Goal: Use online tool/utility: Utilize a website feature to perform a specific function

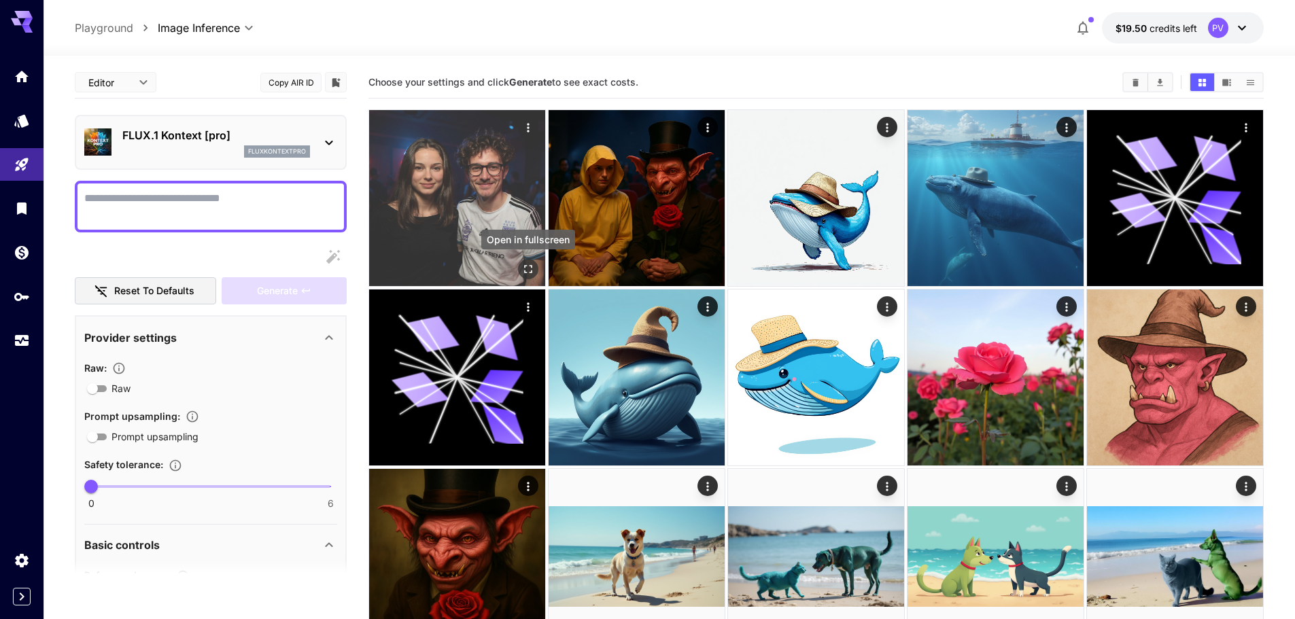
click at [531, 261] on button "Open in fullscreen" at bounding box center [528, 269] width 20 height 20
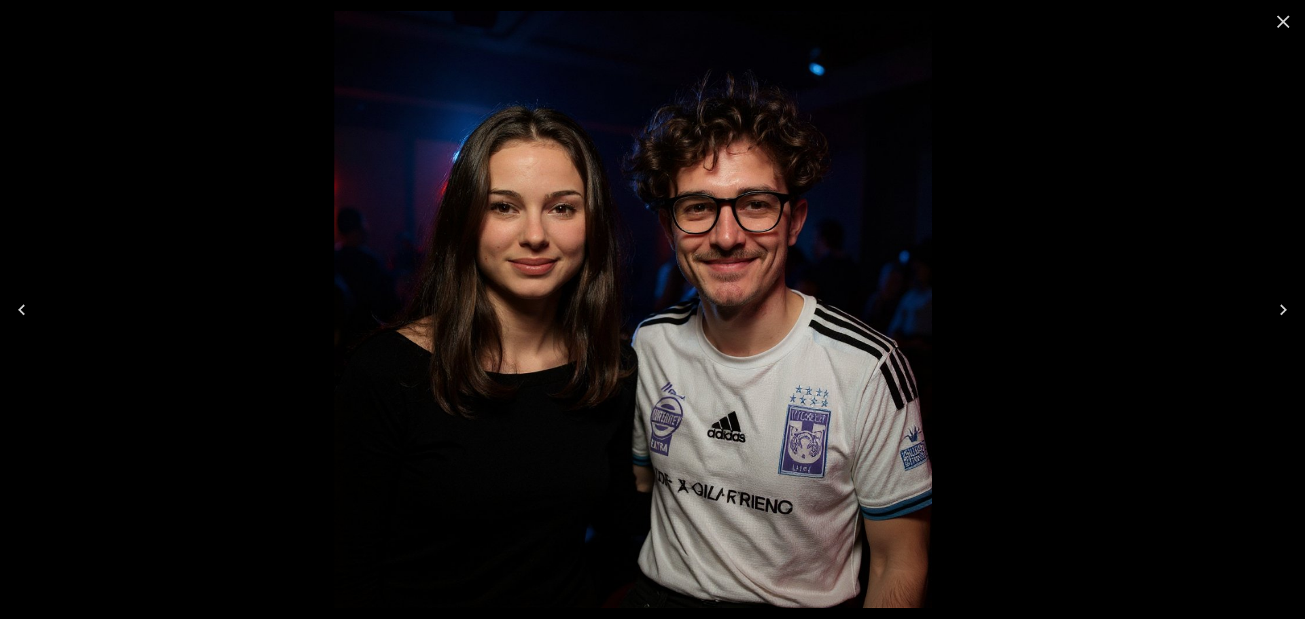
drag, startPoint x: 860, startPoint y: 360, endPoint x: 815, endPoint y: 357, distance: 45.6
click at [815, 357] on img at bounding box center [632, 309] width 597 height 597
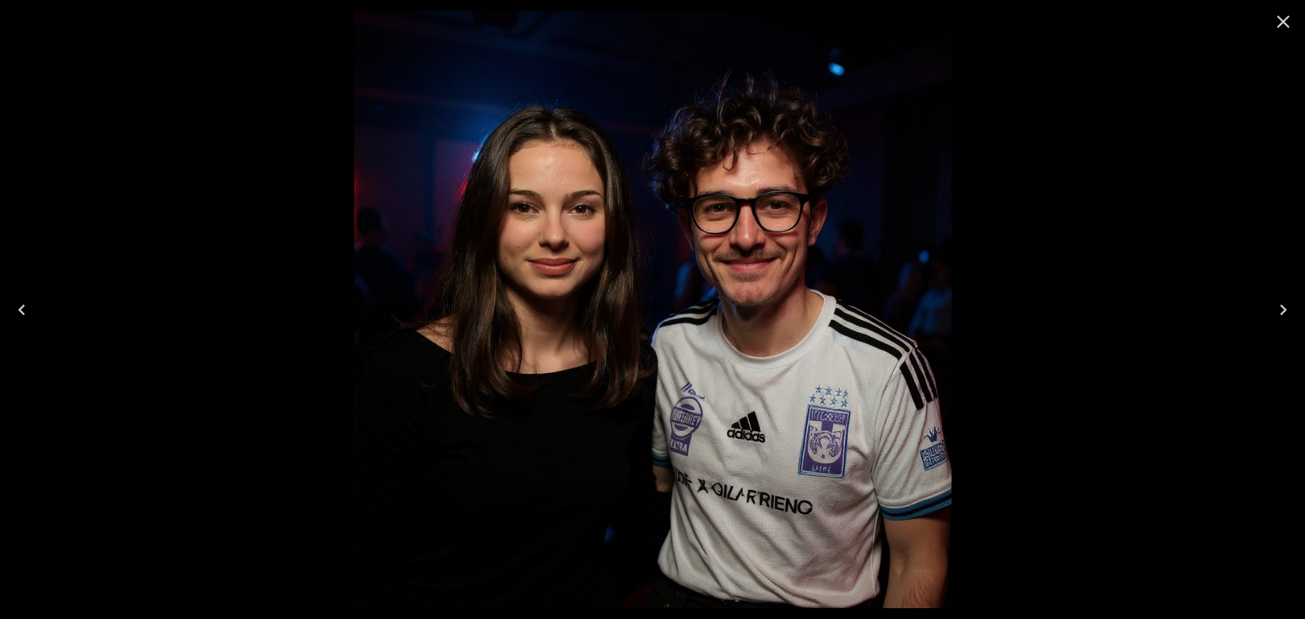
click at [1284, 26] on icon "Close" at bounding box center [1283, 22] width 22 height 22
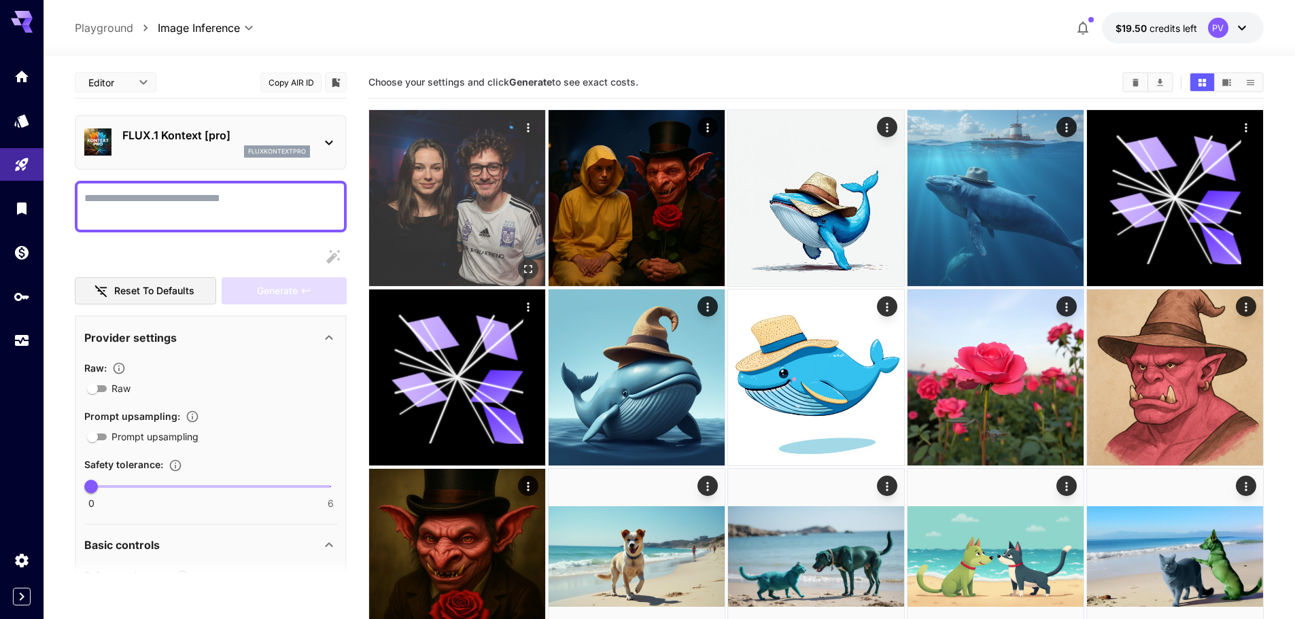
click at [526, 268] on icon "Open in fullscreen" at bounding box center [528, 269] width 14 height 14
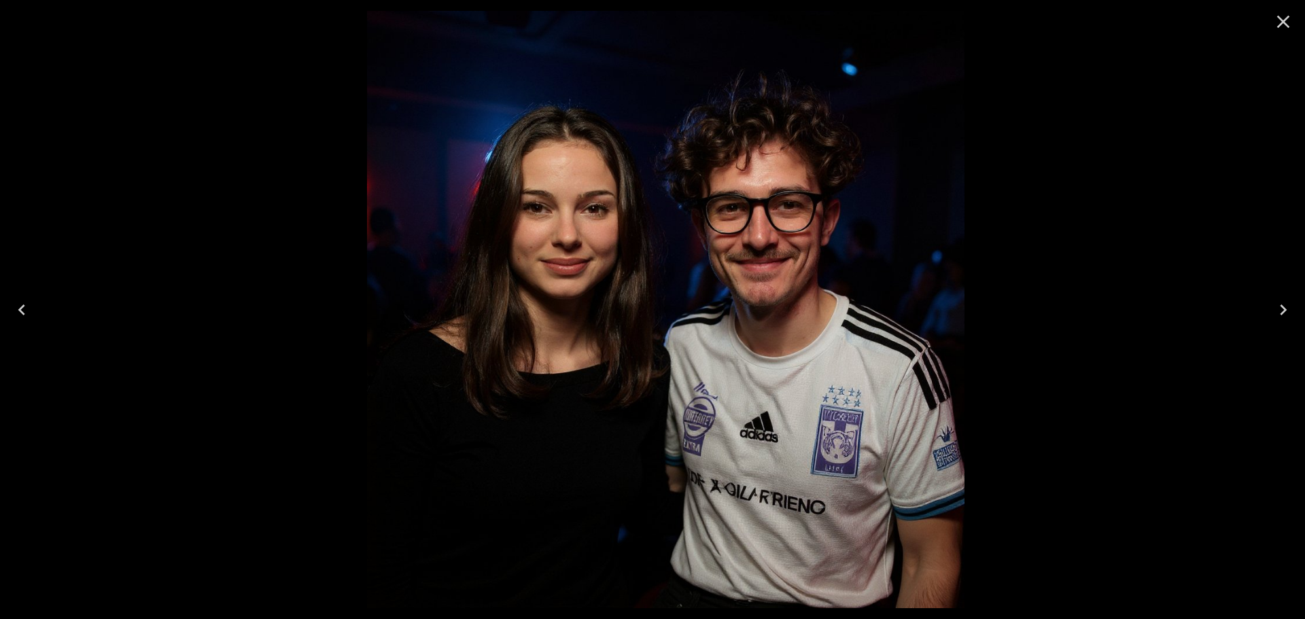
drag, startPoint x: 406, startPoint y: 280, endPoint x: 432, endPoint y: 281, distance: 25.9
click at [432, 281] on img at bounding box center [665, 309] width 597 height 597
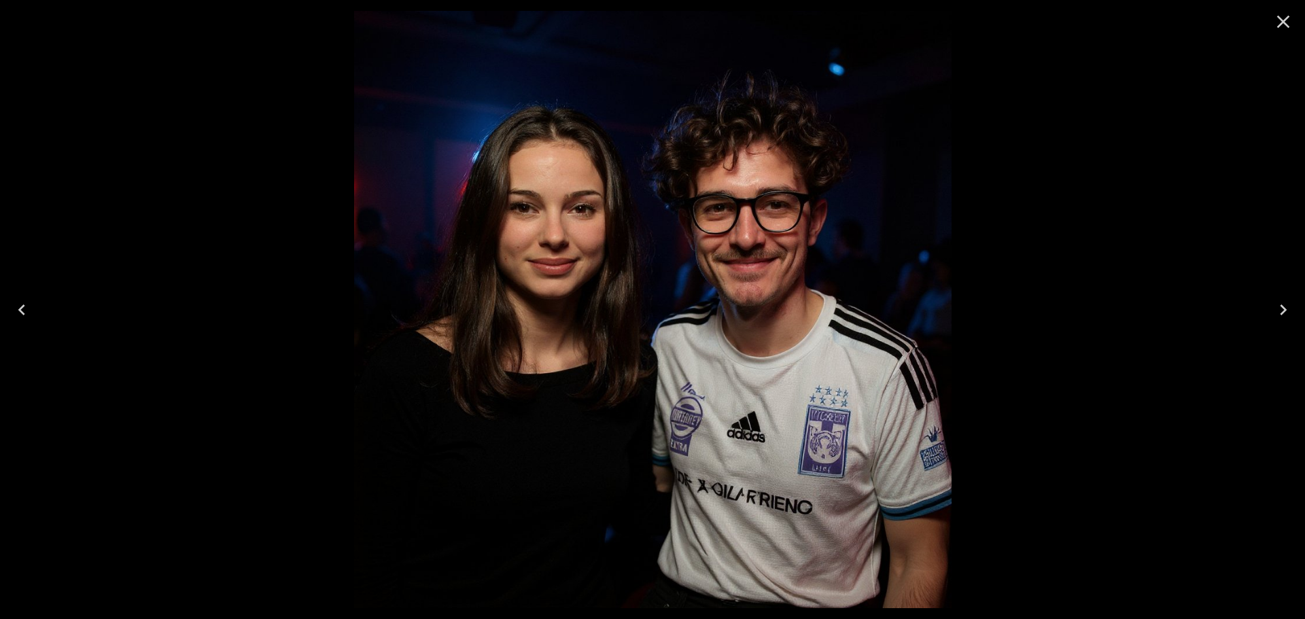
click at [777, 243] on img at bounding box center [652, 309] width 597 height 597
click at [1282, 21] on icon "Close" at bounding box center [1283, 22] width 22 height 22
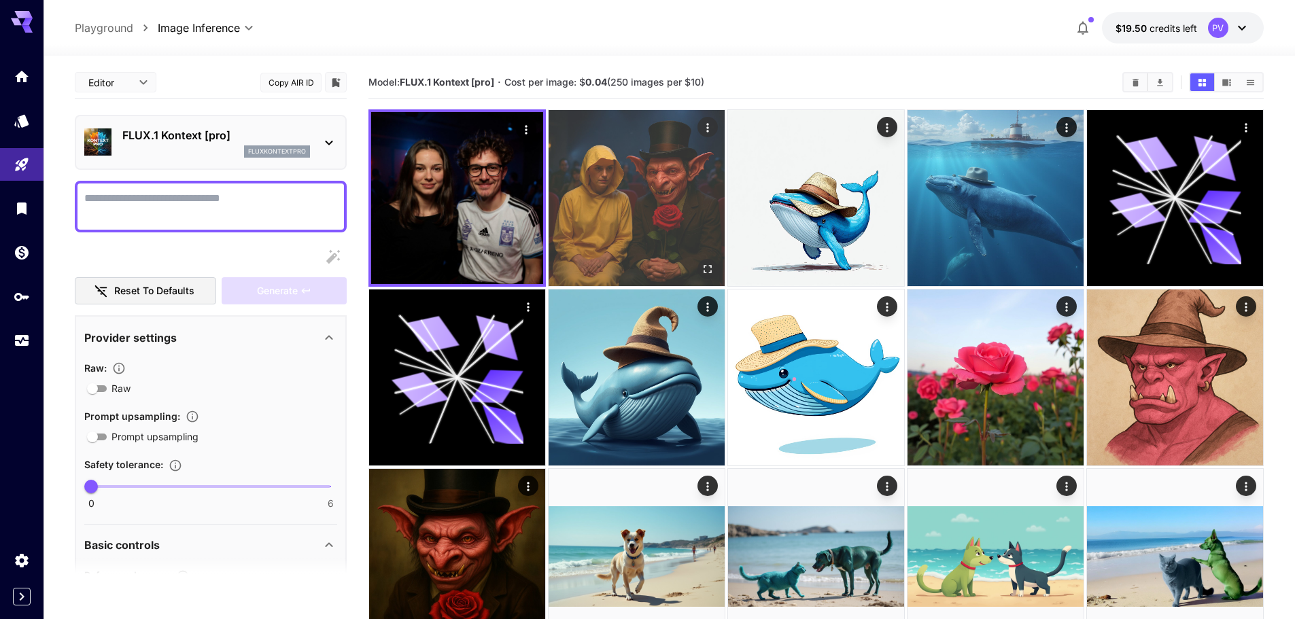
click at [639, 226] on img at bounding box center [636, 198] width 176 height 176
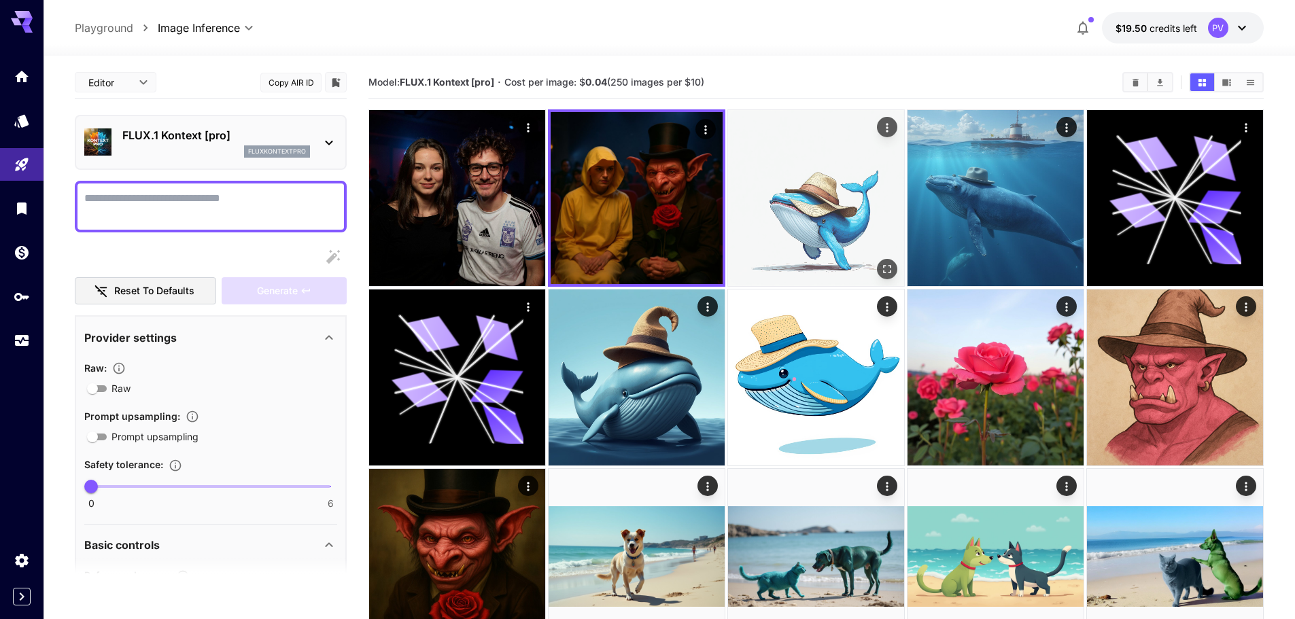
click at [774, 222] on img at bounding box center [816, 198] width 176 height 176
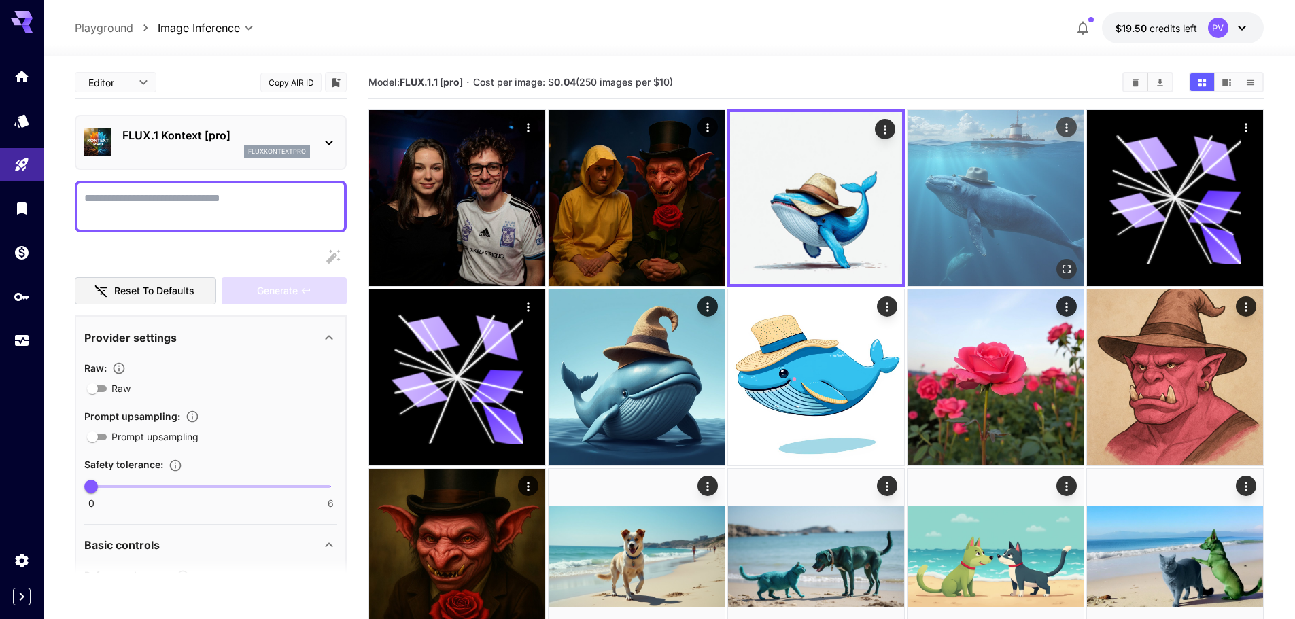
click at [977, 203] on img at bounding box center [995, 198] width 176 height 176
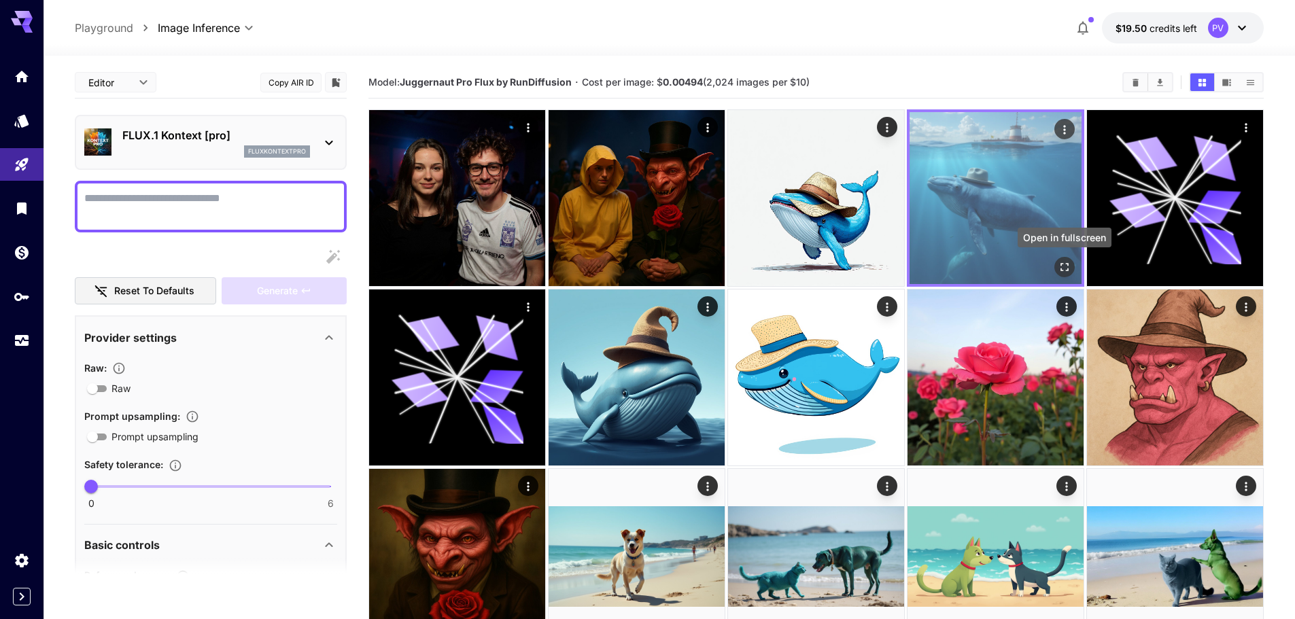
click at [1066, 266] on icon "Open in fullscreen" at bounding box center [1065, 267] width 14 height 14
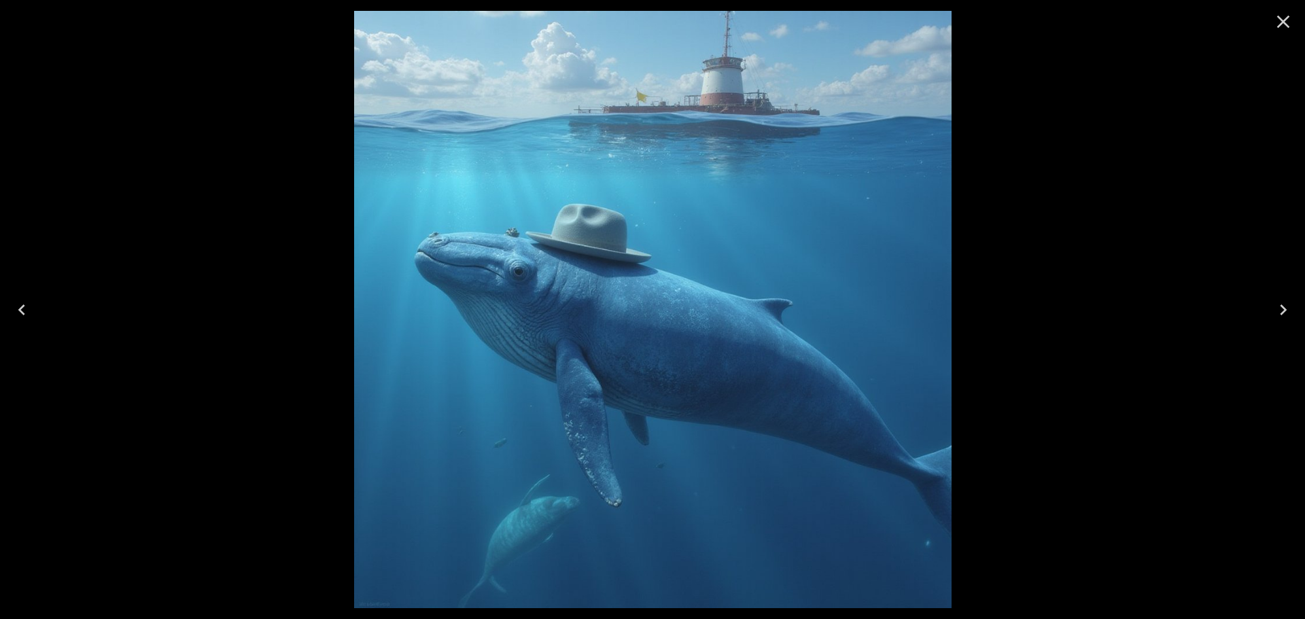
click at [1290, 28] on icon "Close" at bounding box center [1283, 22] width 22 height 22
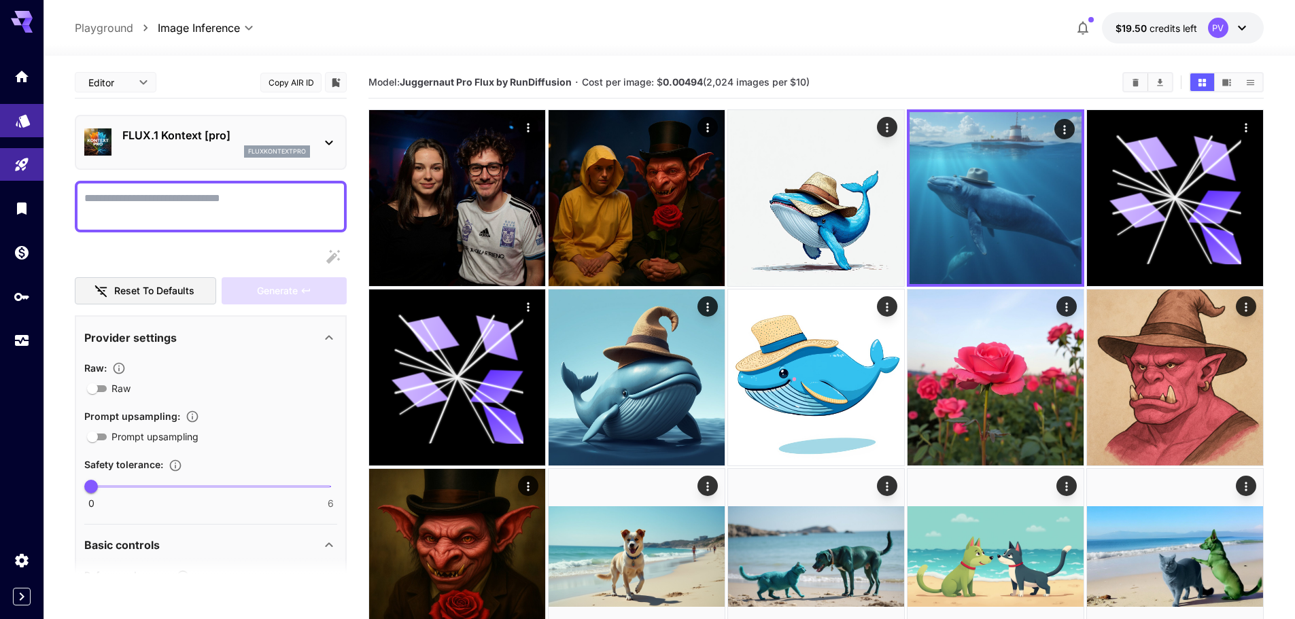
click at [10, 120] on link at bounding box center [21, 120] width 43 height 33
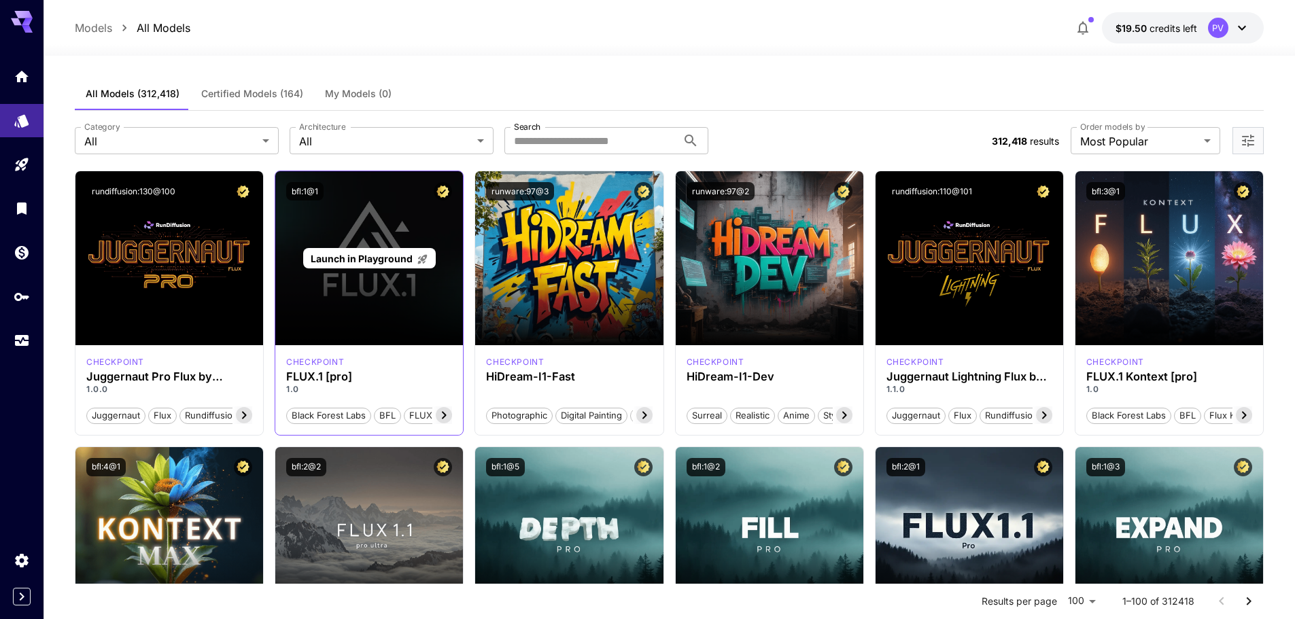
click at [387, 263] on span "Launch in Playground" at bounding box center [362, 259] width 102 height 12
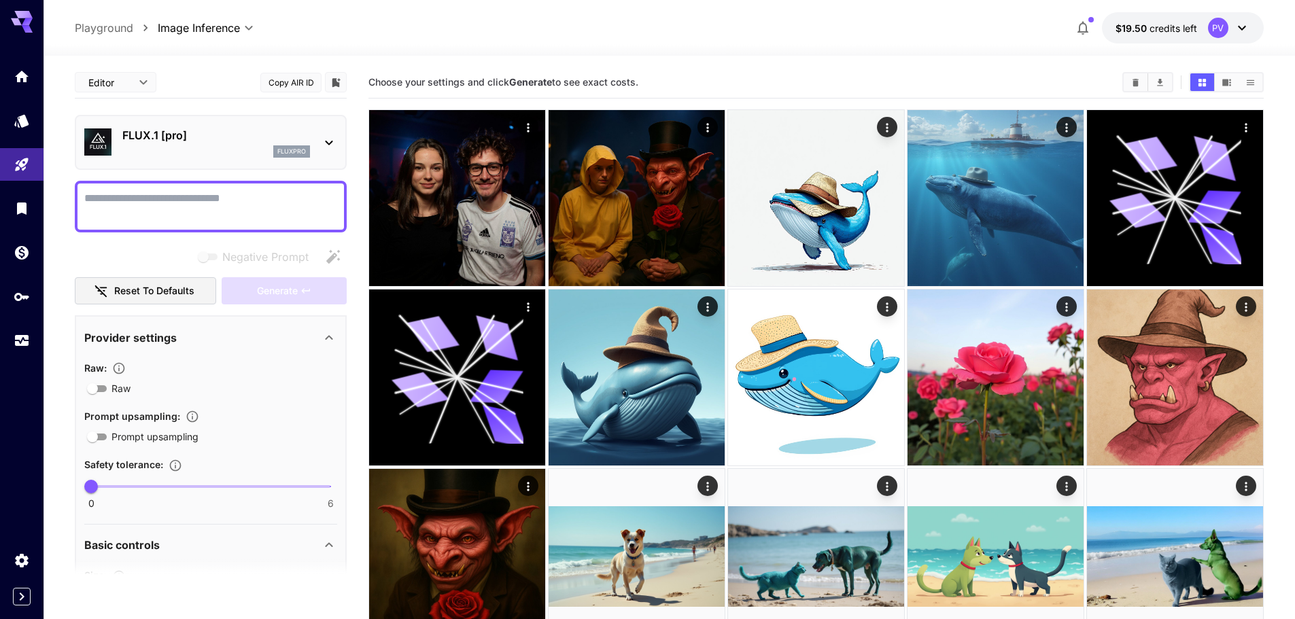
click at [209, 191] on textarea "Negative Prompt" at bounding box center [210, 206] width 253 height 33
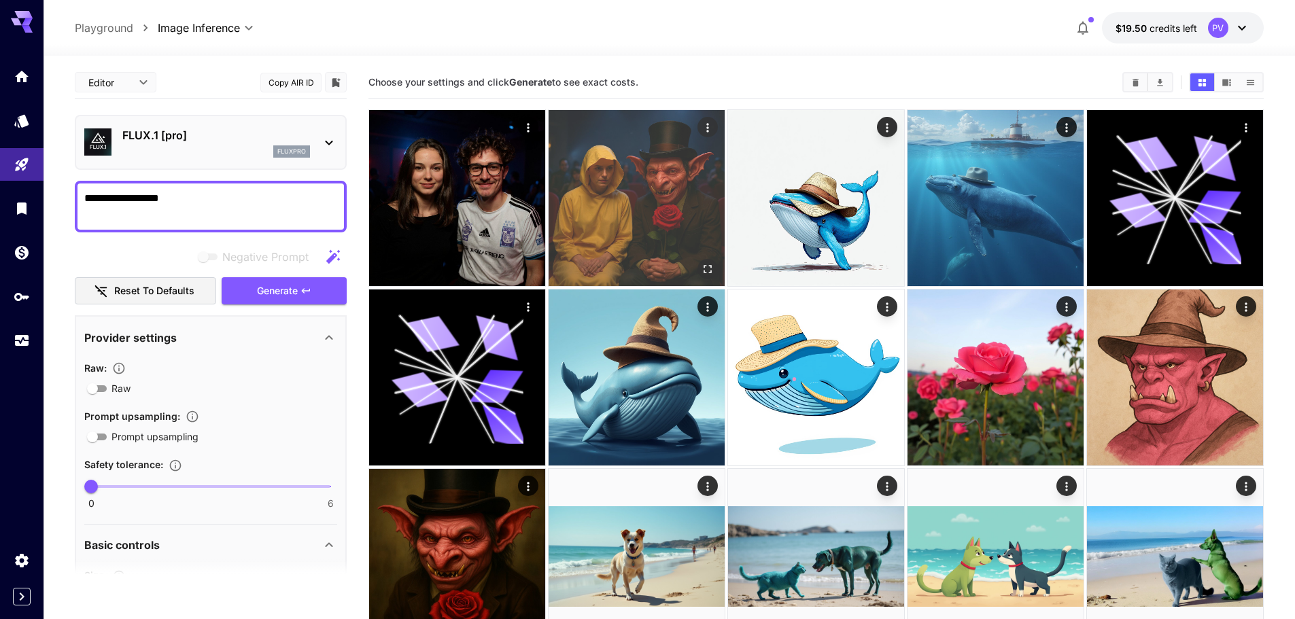
type textarea "**********"
